Goal: Check status: Check status

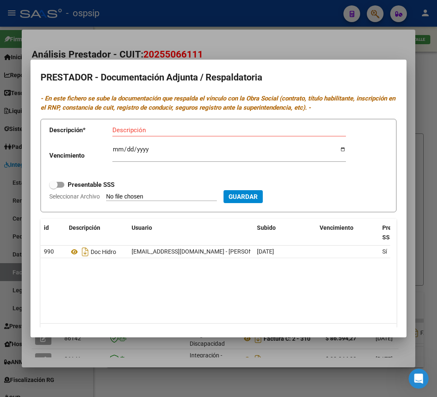
click at [424, 114] on div at bounding box center [218, 198] width 437 height 397
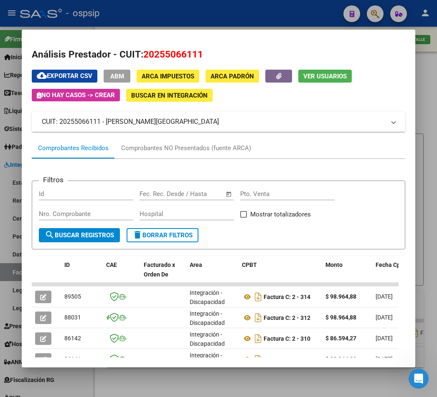
click at [424, 114] on div at bounding box center [218, 198] width 437 height 397
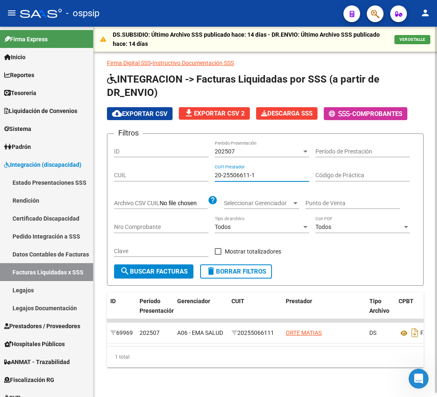
drag, startPoint x: 262, startPoint y: 178, endPoint x: 142, endPoint y: 167, distance: 120.2
click at [143, 167] on div "Filtros ID 202507 Período Presentación Período de Prestación CUIL 20-25506611-1…" at bounding box center [265, 203] width 302 height 124
paste input "30-71025464-4"
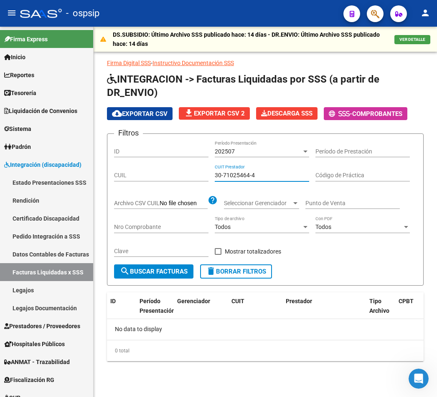
type input "30-71025464-4"
click at [244, 148] on div "202507" at bounding box center [258, 151] width 87 height 7
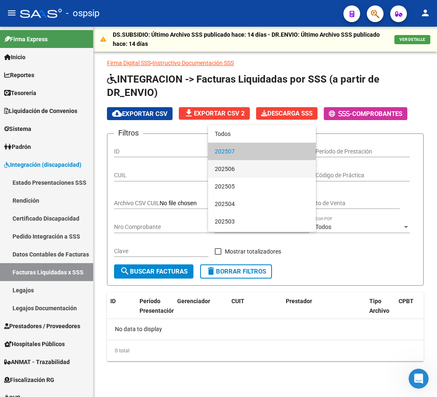
click at [238, 169] on span "202506" at bounding box center [262, 169] width 94 height 18
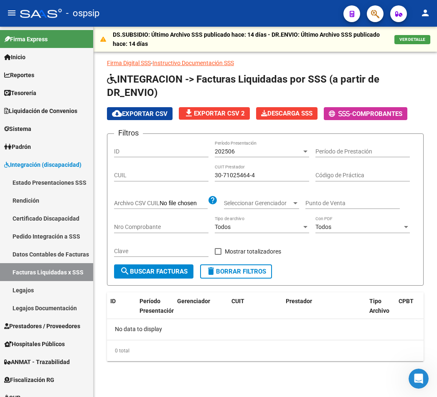
drag, startPoint x: 244, startPoint y: 180, endPoint x: 253, endPoint y: 175, distance: 10.3
click at [251, 177] on div "30-71025464-4 CUIT Prestador" at bounding box center [262, 173] width 94 height 17
click at [253, 175] on input "30-71025464-4" at bounding box center [262, 175] width 94 height 7
click at [262, 144] on div "202506 Período Presentación" at bounding box center [262, 149] width 94 height 17
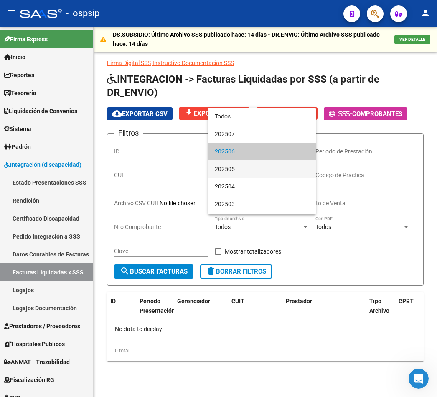
click at [252, 174] on span "202505" at bounding box center [262, 169] width 94 height 18
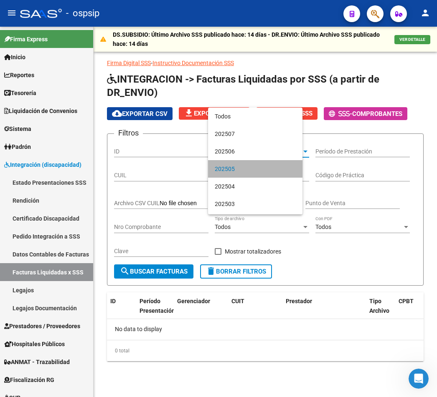
click at [252, 174] on input "30-71025464-4" at bounding box center [262, 175] width 94 height 7
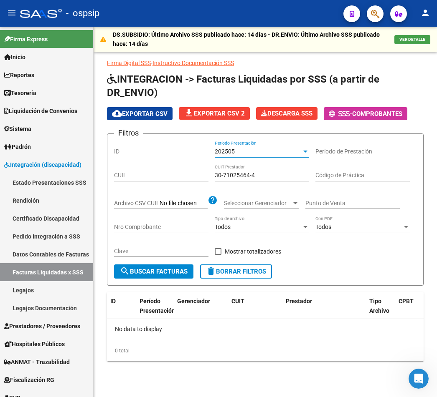
click at [254, 154] on div "202505" at bounding box center [258, 151] width 87 height 7
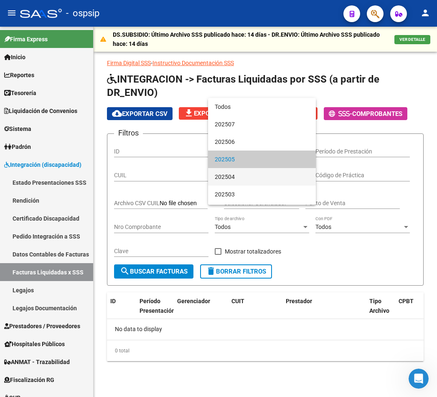
scroll to position [8, 0]
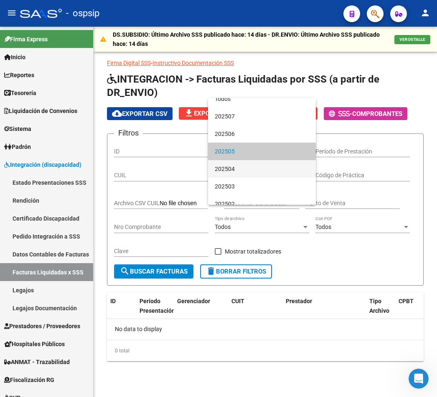
drag, startPoint x: 247, startPoint y: 176, endPoint x: 248, endPoint y: 172, distance: 4.5
click at [248, 174] on span "202504" at bounding box center [262, 169] width 94 height 18
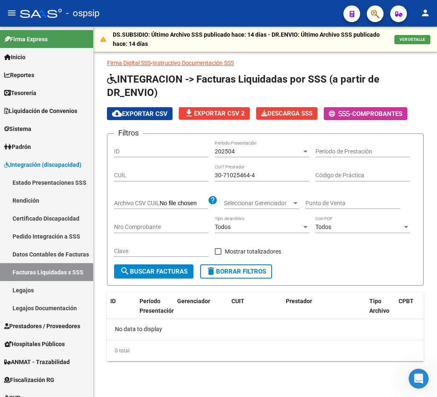
click at [248, 172] on div "30-71025464-4 CUIT Prestador" at bounding box center [262, 173] width 94 height 17
click at [266, 148] on div "202504" at bounding box center [258, 151] width 87 height 7
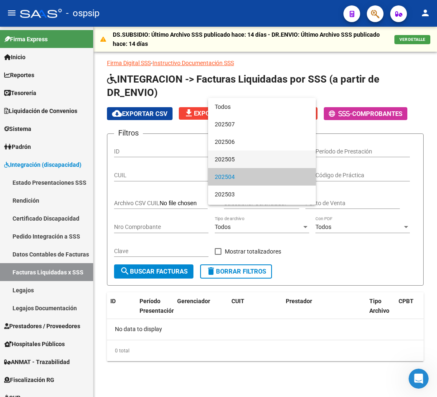
scroll to position [25, 0]
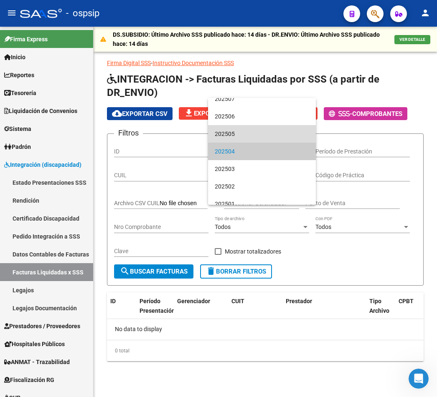
click at [267, 133] on span "202505" at bounding box center [262, 134] width 94 height 18
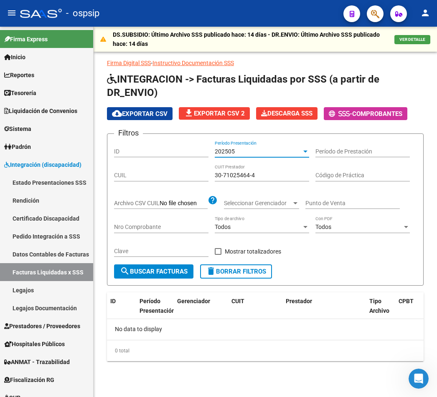
click at [268, 174] on input "30-71025464-4" at bounding box center [262, 175] width 94 height 7
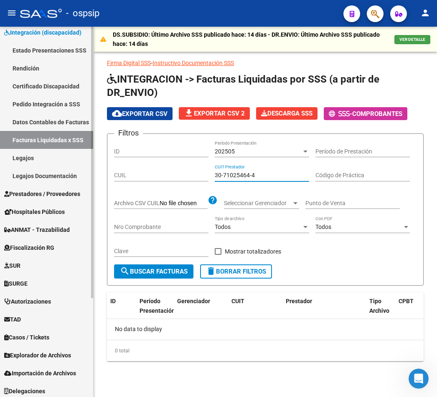
scroll to position [135, 0]
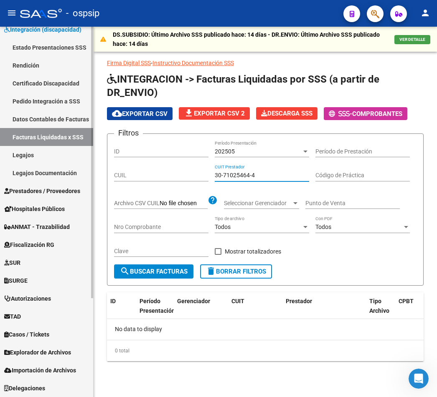
click at [55, 200] on link "Prestadores / Proveedores" at bounding box center [46, 191] width 93 height 18
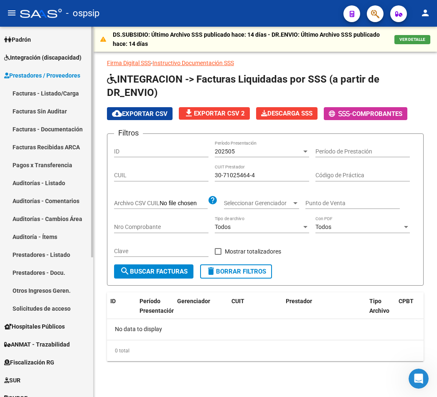
scroll to position [93, 0]
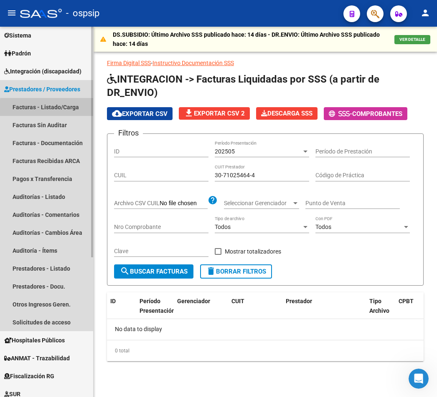
click at [56, 109] on link "Facturas - Listado/Carga" at bounding box center [46, 107] width 93 height 18
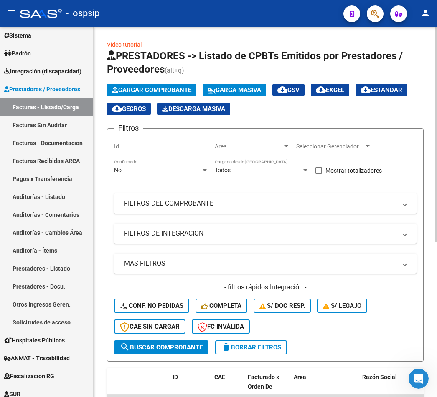
click at [189, 206] on mat-panel-title "FILTROS DEL COMPROBANTE" at bounding box center [260, 203] width 272 height 9
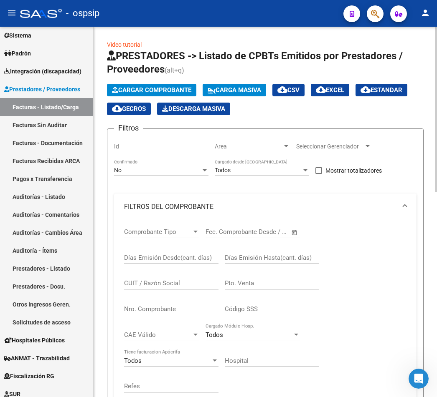
click at [149, 278] on div "CUIT / Razón Social" at bounding box center [171, 281] width 94 height 18
paste input "30710254644."
click at [173, 172] on div "No" at bounding box center [157, 170] width 87 height 7
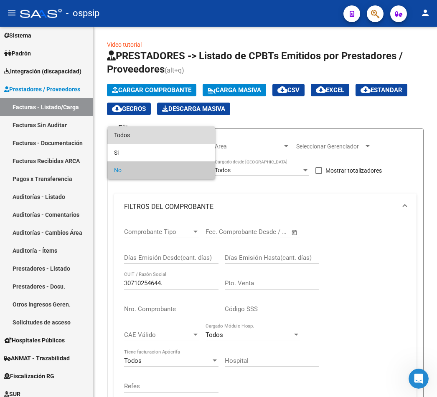
click at [165, 134] on span "Todos" at bounding box center [161, 135] width 94 height 18
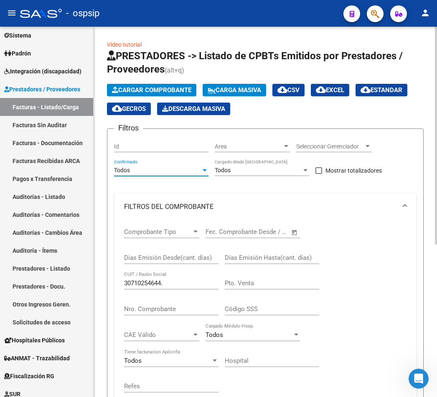
click at [146, 149] on input "Id" at bounding box center [161, 146] width 94 height 7
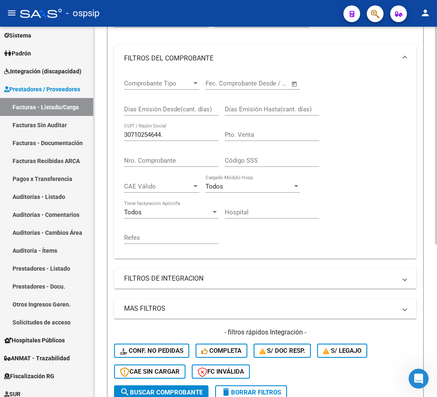
scroll to position [116, 0]
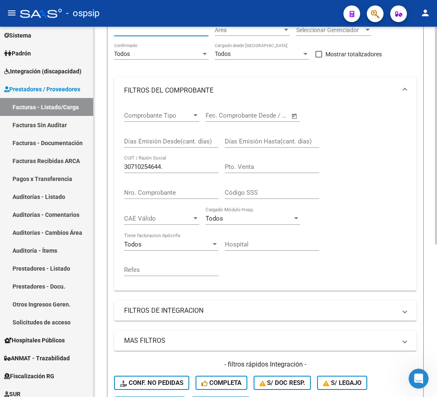
click at [193, 170] on input "30710254644." at bounding box center [171, 167] width 94 height 8
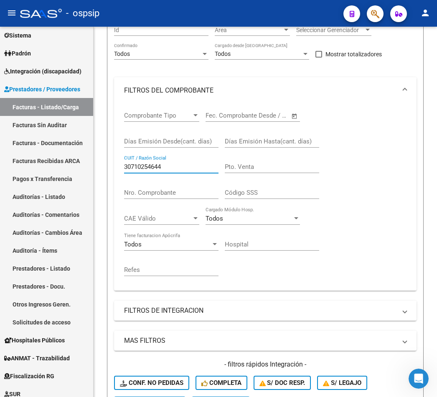
type input "30710254644"
